Goal: Use online tool/utility: Utilize a website feature to perform a specific function

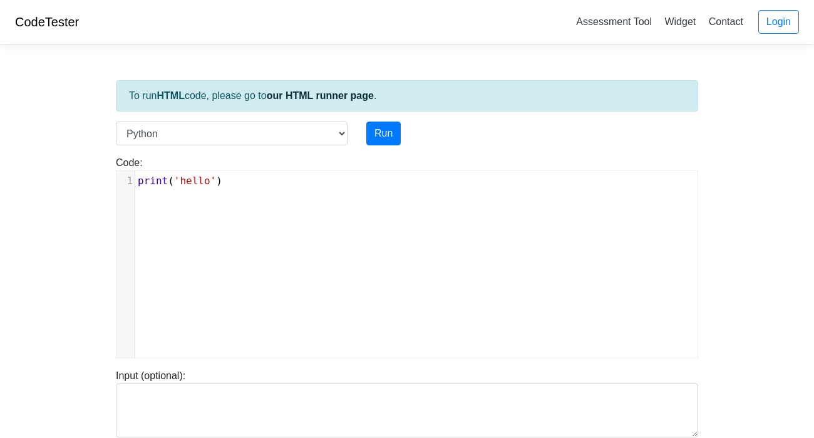
click at [301, 247] on div "xxxxxxxxxx 1 print ( 'hello' )" at bounding box center [416, 273] width 600 height 205
type textarea "print('hello')"
drag, startPoint x: 267, startPoint y: 190, endPoint x: 127, endPoint y: 183, distance: 140.4
click at [127, 183] on div "x 1 print ( 'hello' )" at bounding box center [416, 273] width 600 height 205
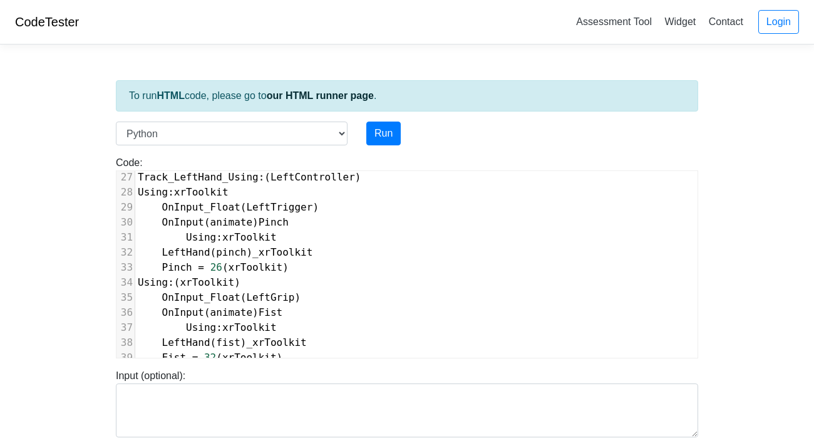
scroll to position [394, 0]
click at [374, 130] on button "Run" at bounding box center [383, 133] width 34 height 24
type input "[URL][DOMAIN_NAME]"
type textarea "Submission status: Runtime Error (NZEC) Stderr: File "script.py", line 10 UseOb…"
click at [394, 132] on button "Run" at bounding box center [383, 133] width 34 height 24
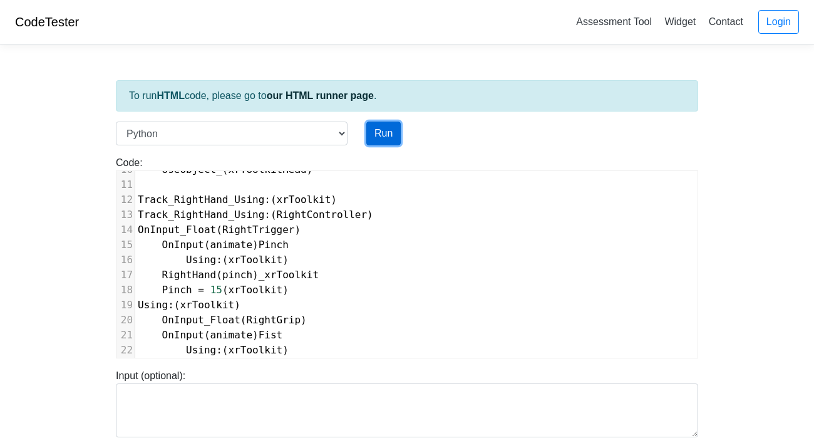
scroll to position [404, 0]
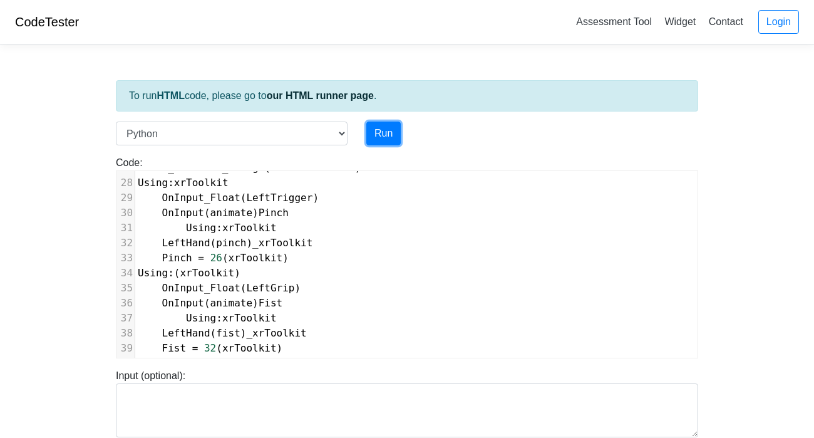
type input "[URL][DOMAIN_NAME]"
type textarea "Submission status: Runtime Error (NZEC) Stderr: File "script.py", line 10 UseOb…"
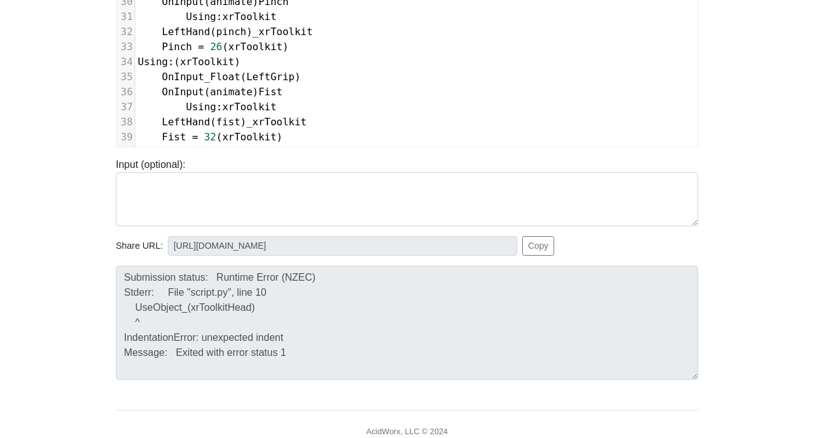
scroll to position [0, 0]
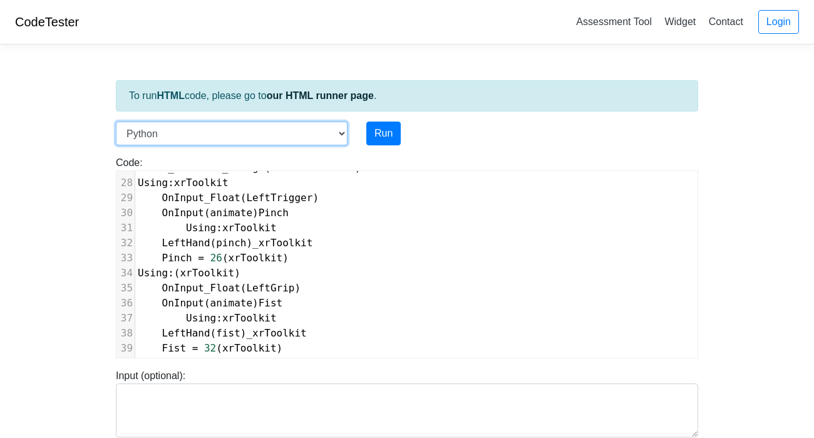
click at [240, 122] on select "C C++ Go Java Javascript Python Ruby" at bounding box center [232, 133] width 232 height 24
select select "ruby"
click at [116, 121] on select "C C++ Go Java Javascript Python Ruby" at bounding box center [232, 133] width 232 height 24
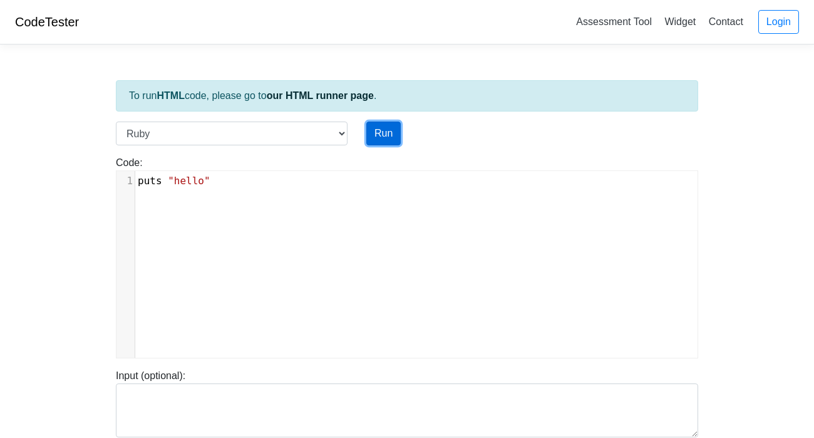
click at [372, 135] on button "Run" at bounding box center [383, 133] width 34 height 24
click at [316, 173] on pre "puts "hello"" at bounding box center [416, 180] width 562 height 15
type textarea ""hello""
type input "[URL][DOMAIN_NAME]"
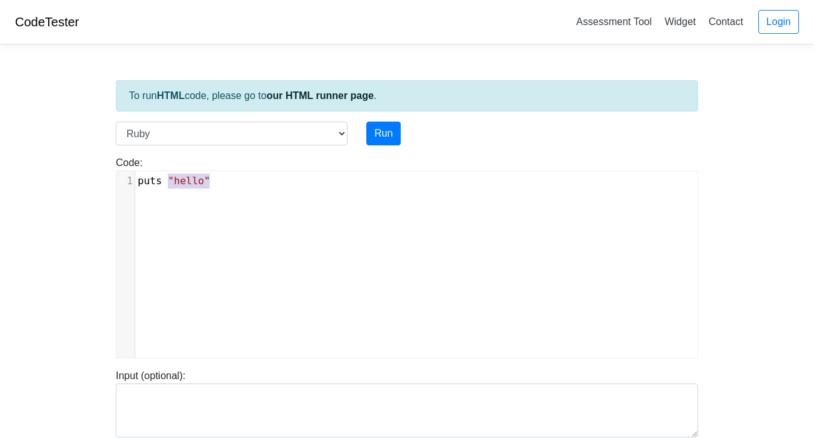
type textarea "Stdout: hello"
type textarea "puts "hello""
drag, startPoint x: 316, startPoint y: 173, endPoint x: 136, endPoint y: 180, distance: 180.4
click at [136, 180] on pre "puts "hello"" at bounding box center [416, 180] width 562 height 15
paste textarea
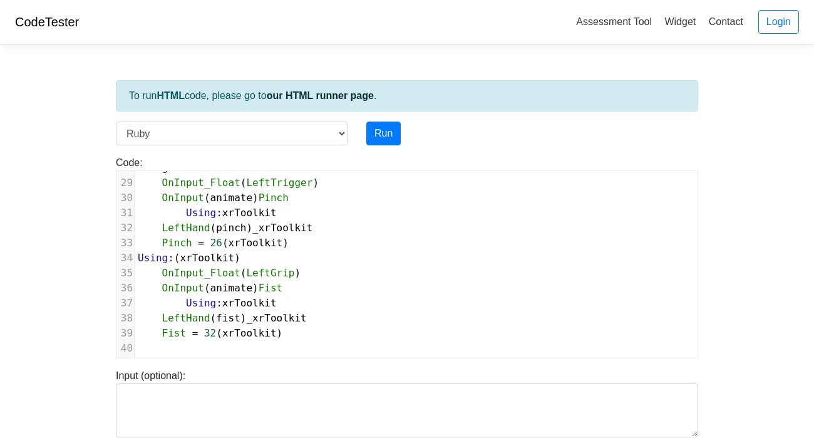
scroll to position [260, 0]
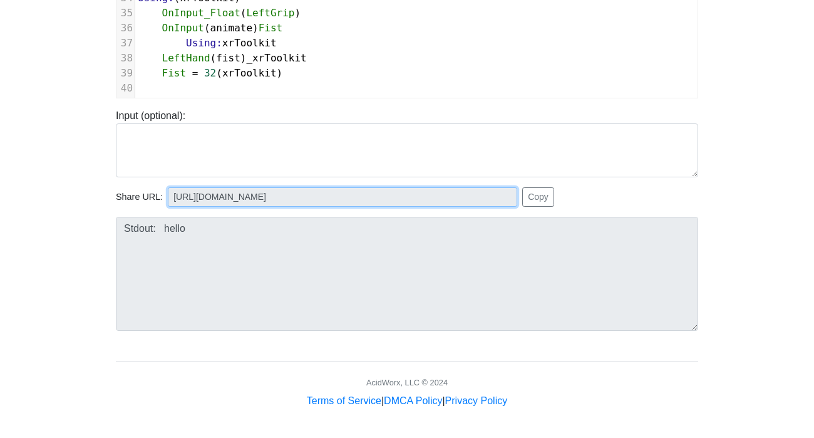
click at [387, 196] on input "[URL][DOMAIN_NAME]" at bounding box center [342, 196] width 349 height 19
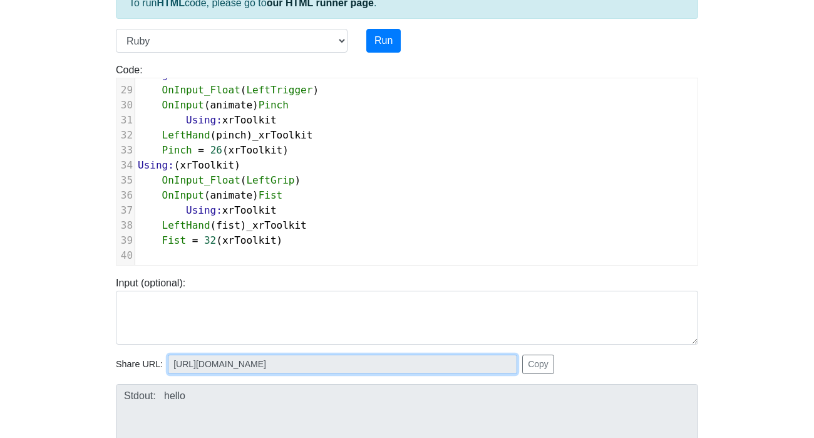
scroll to position [91, 0]
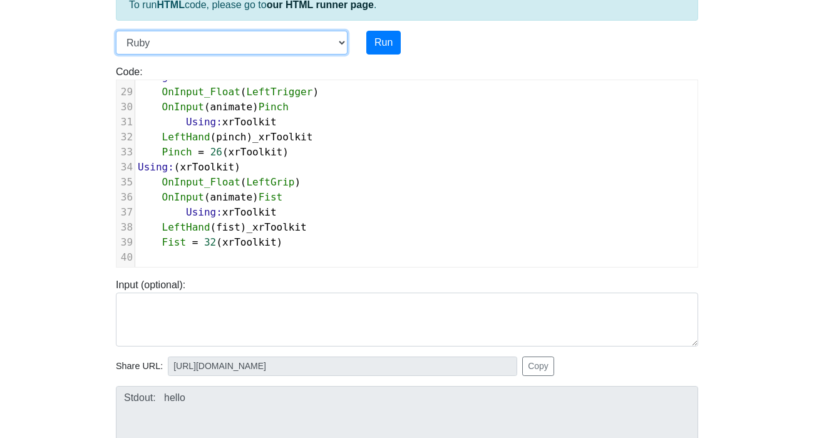
click at [338, 38] on select "C C++ Go Java Javascript Python Ruby" at bounding box center [232, 43] width 232 height 24
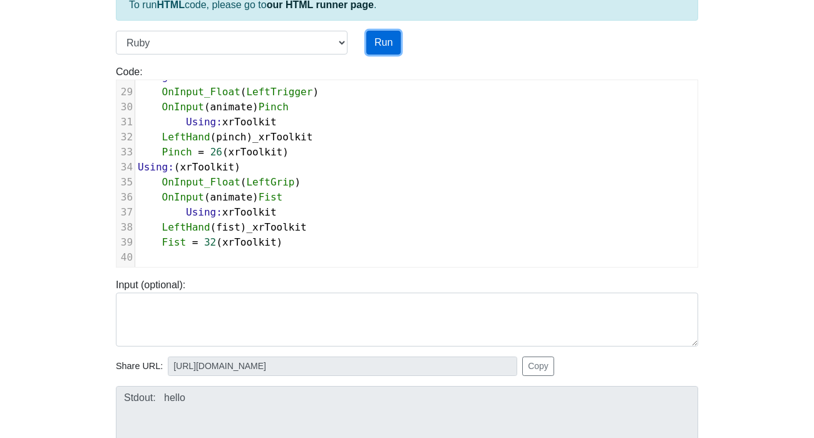
click at [374, 43] on button "Run" at bounding box center [383, 43] width 34 height 24
click at [375, 49] on button "Run" at bounding box center [383, 43] width 34 height 24
type input "[URL][DOMAIN_NAME]"
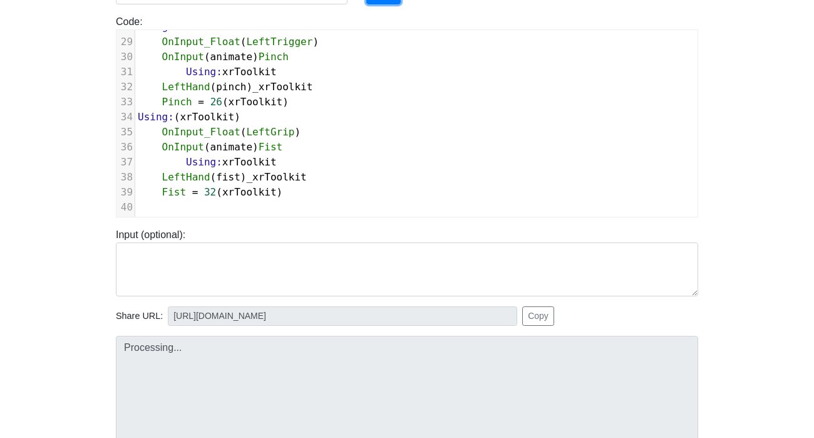
scroll to position [135, 0]
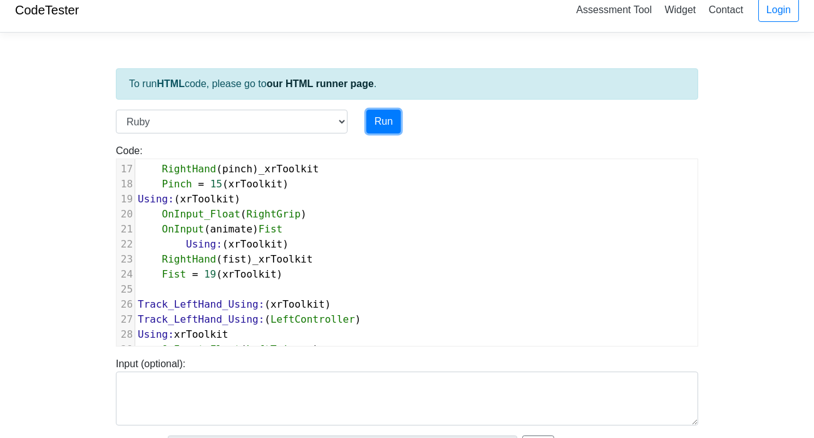
scroll to position [11, 0]
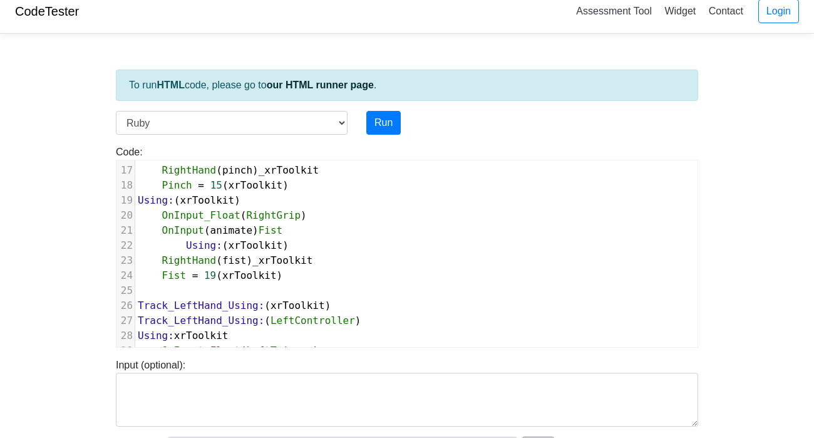
click at [196, 138] on div "Code: puts "hello" x 39 1 ​ 2 Using_IronPython 3 Using_IronPythonScript 4 Using…" at bounding box center [406, 241] width 601 height 213
click at [196, 109] on div "To run HTML code, please go to our HTML runner page . Language C C++ Go Java Ja…" at bounding box center [406, 351] width 601 height 614
click at [195, 110] on div "To run HTML code, please go to our HTML runner page . Language C C++ Go Java Ja…" at bounding box center [406, 351] width 601 height 614
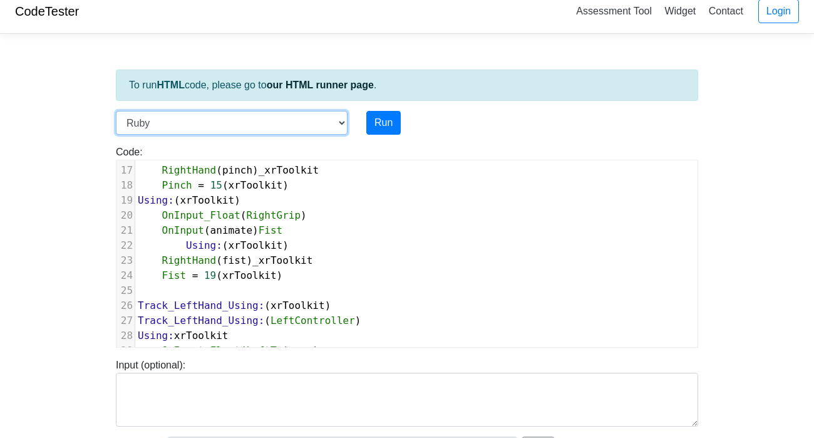
click at [193, 115] on select "C C++ Go Java Javascript Python Ruby" at bounding box center [232, 123] width 232 height 24
select select "java"
click at [116, 111] on select "C C++ Go Java Javascript Python Ruby" at bounding box center [232, 123] width 232 height 24
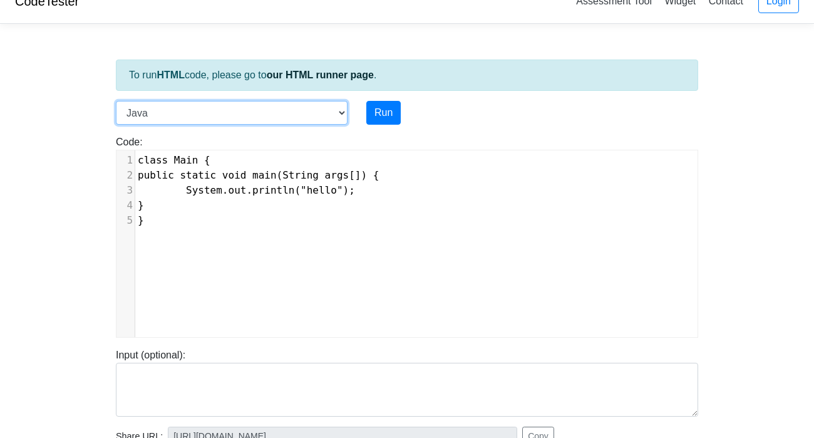
scroll to position [24, 0]
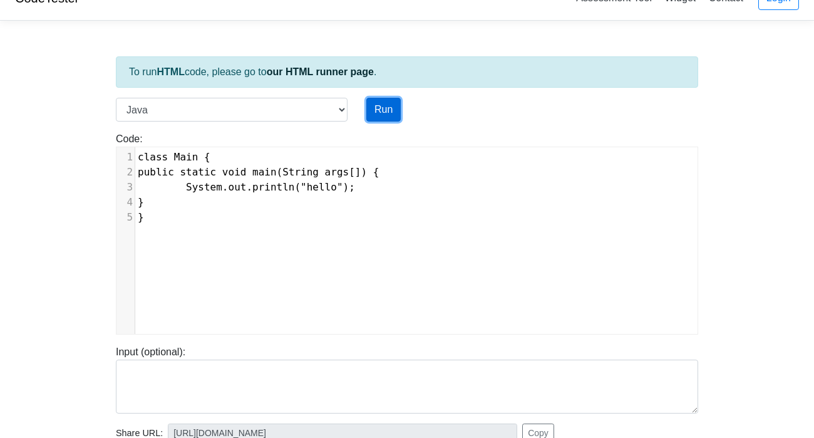
click at [383, 98] on button "Run" at bounding box center [383, 110] width 34 height 24
type textarea "class Main { public static void main(String args[]) { System.out.println("hello…"
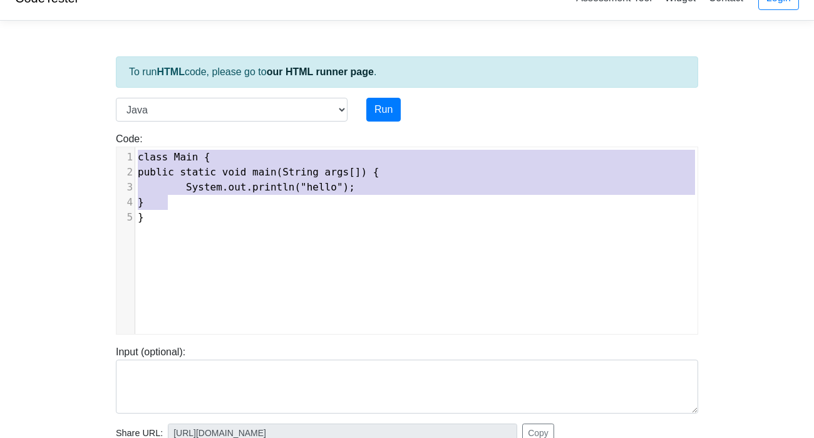
drag, startPoint x: 295, startPoint y: 208, endPoint x: 141, endPoint y: 138, distance: 168.7
click at [141, 138] on div "Code: class Main { public static void main(String args[]) { System.out.println(…" at bounding box center [406, 232] width 601 height 203
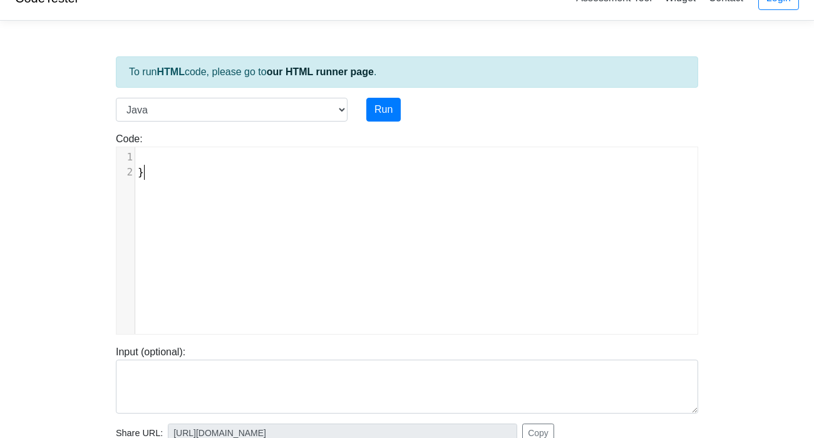
type textarea "}"
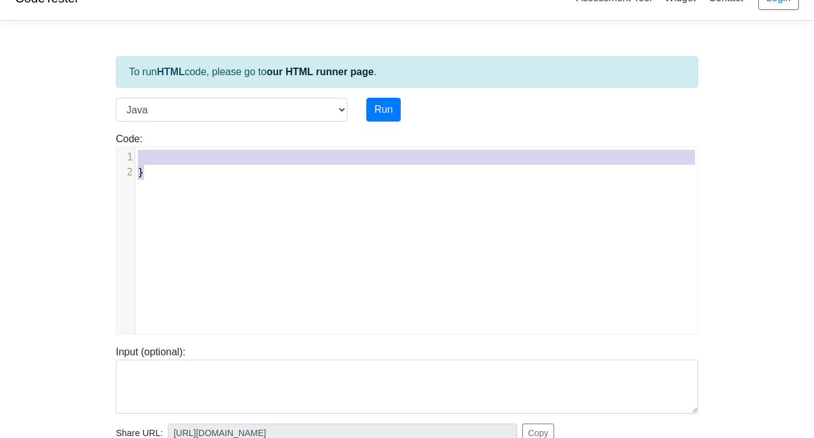
drag, startPoint x: 148, startPoint y: 173, endPoint x: 122, endPoint y: 164, distance: 27.7
click at [135, 165] on div "2 }" at bounding box center [416, 172] width 562 height 15
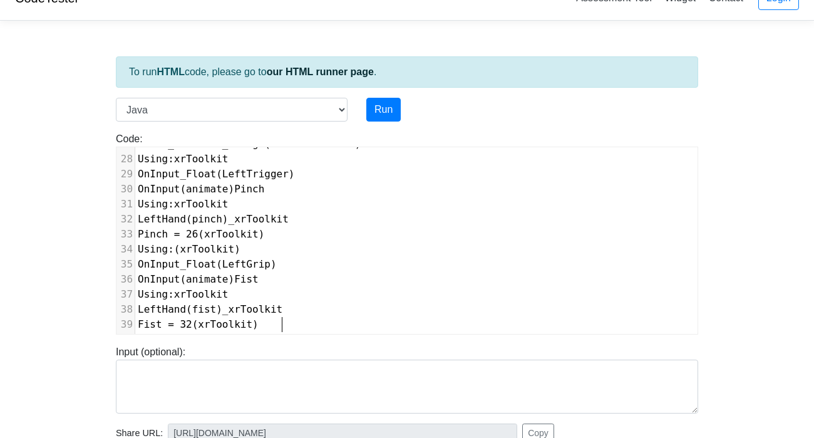
scroll to position [419, 0]
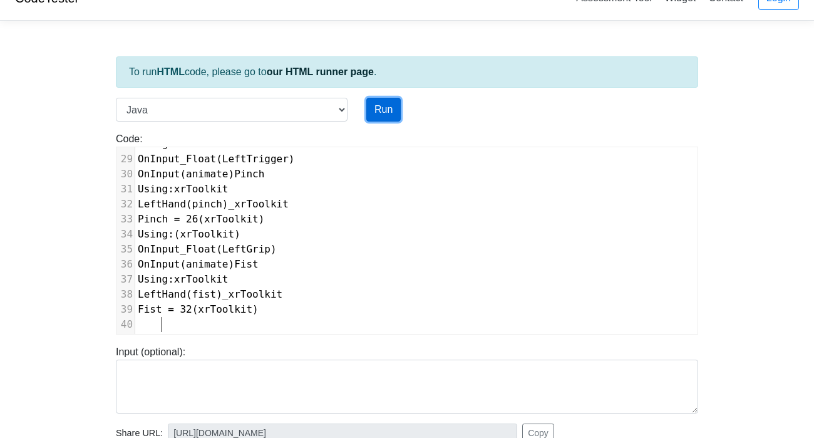
click at [381, 99] on button "Run" at bounding box center [383, 110] width 34 height 24
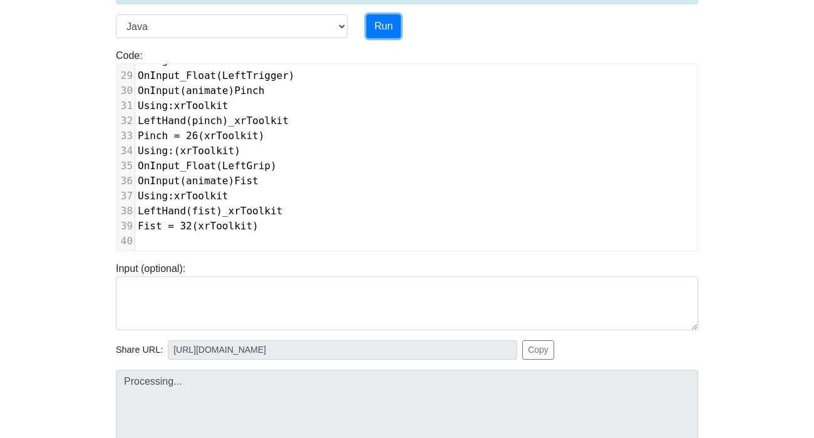
scroll to position [100, 0]
